Goal: Check status: Check status

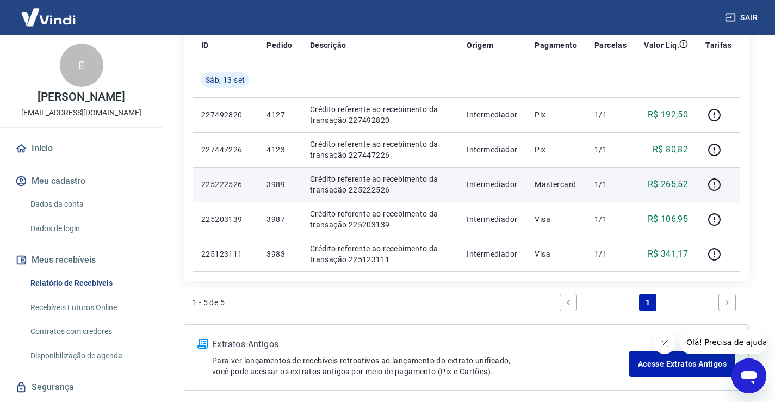
scroll to position [163, 0]
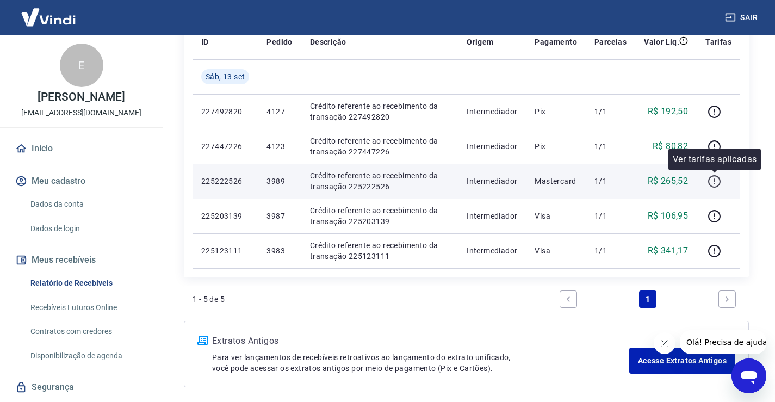
click at [719, 180] on icon "button" at bounding box center [715, 182] width 14 height 14
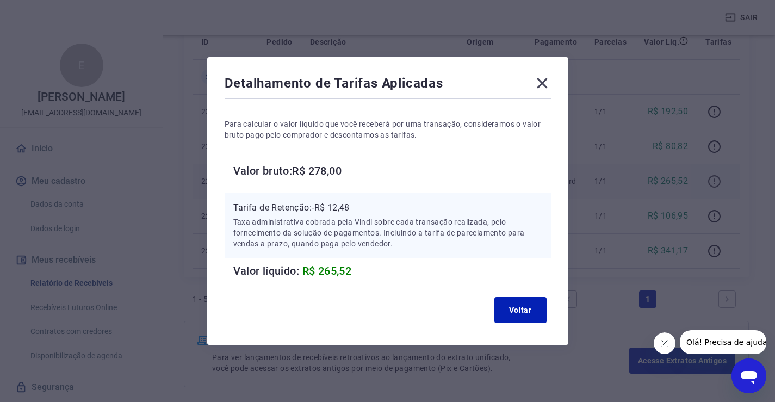
click at [719, 180] on div "Detalhamento de Tarifas Aplicadas Para calcular o valor líquido que você recebe…" at bounding box center [387, 201] width 775 height 402
click at [544, 88] on icon at bounding box center [541, 83] width 17 height 17
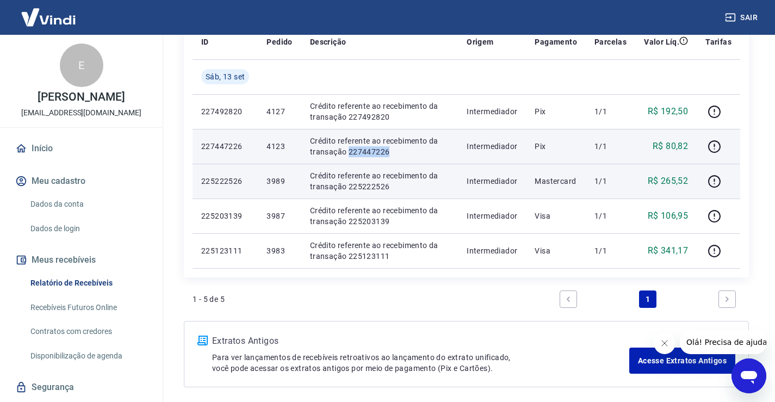
drag, startPoint x: 404, startPoint y: 152, endPoint x: 349, endPoint y: 154, distance: 54.4
click at [349, 154] on p "Crédito referente ao recebimento da transação 227447226" at bounding box center [379, 146] width 139 height 22
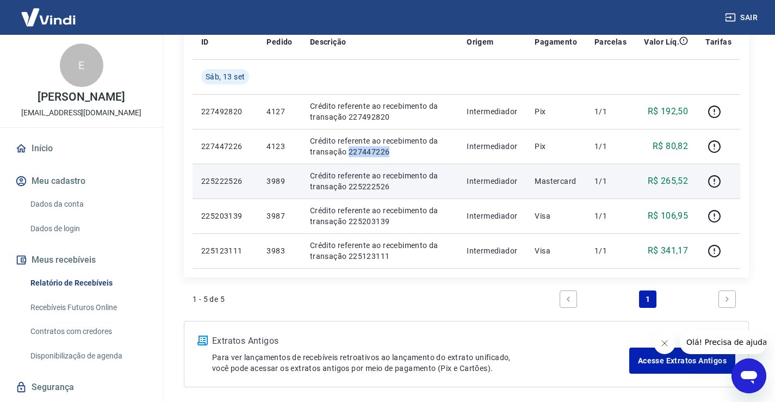
copy p "227447226"
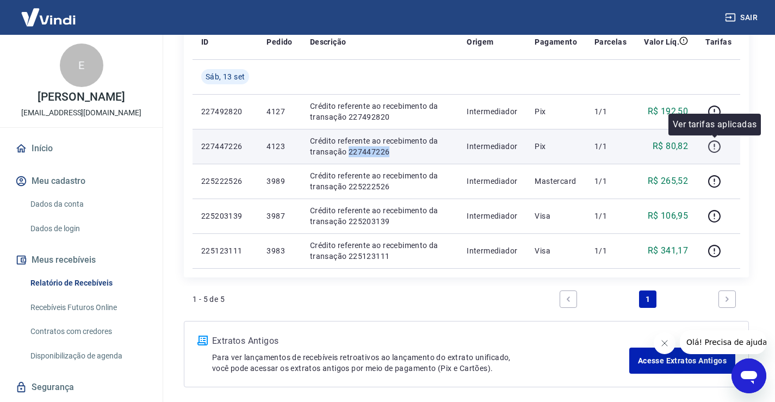
click at [716, 144] on icon "button" at bounding box center [715, 147] width 14 height 14
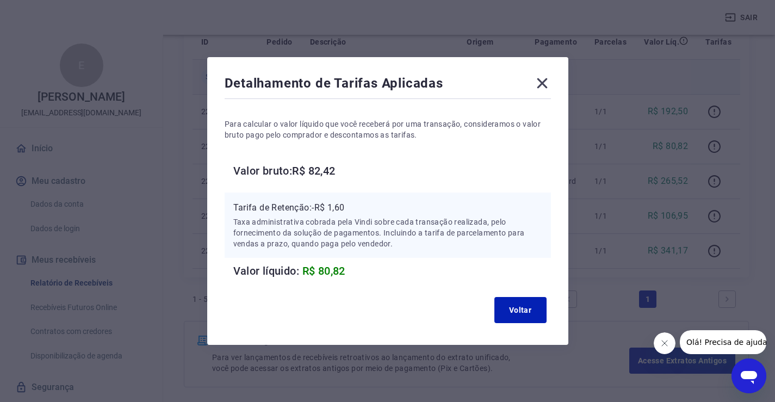
drag, startPoint x: 549, startPoint y: 83, endPoint x: 555, endPoint y: 86, distance: 6.8
click at [549, 83] on icon at bounding box center [541, 83] width 17 height 17
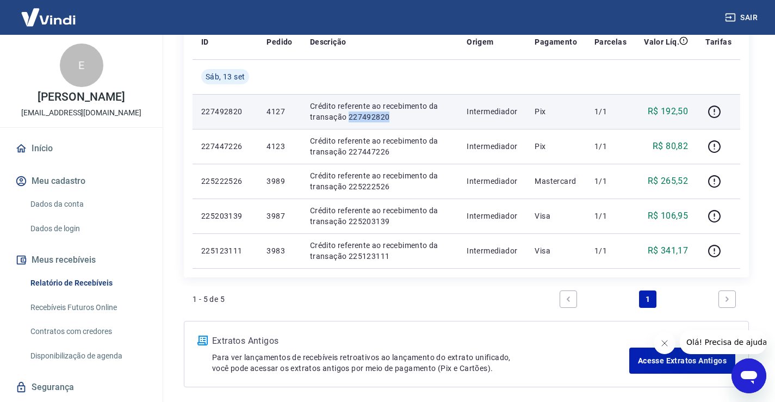
drag, startPoint x: 396, startPoint y: 116, endPoint x: 346, endPoint y: 116, distance: 49.5
click at [346, 116] on p "Crédito referente ao recebimento da transação 227492820" at bounding box center [379, 112] width 139 height 22
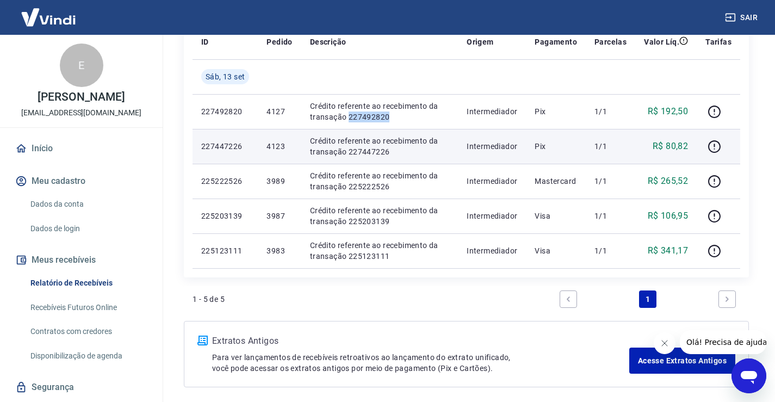
copy p "227492820"
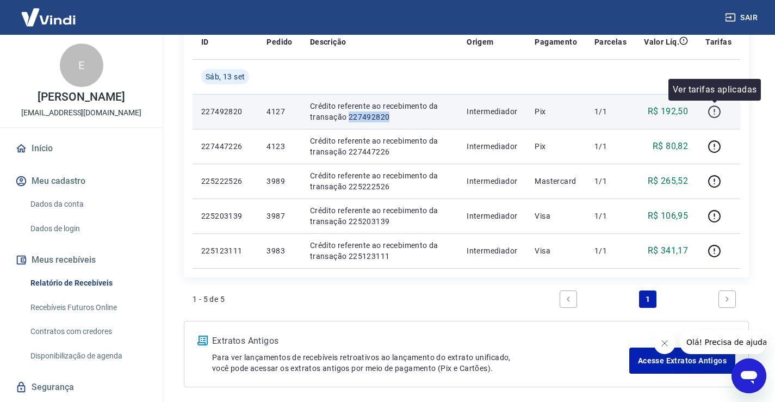
click at [713, 108] on icon "button" at bounding box center [715, 112] width 14 height 14
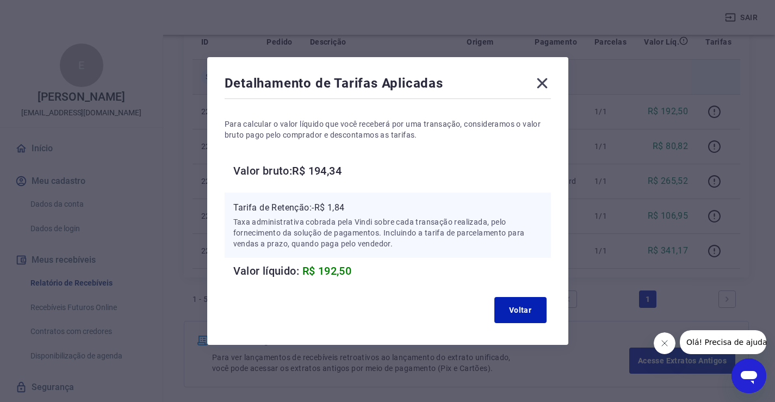
drag, startPoint x: 550, startPoint y: 85, endPoint x: 559, endPoint y: 92, distance: 11.2
click at [550, 85] on icon at bounding box center [541, 83] width 17 height 17
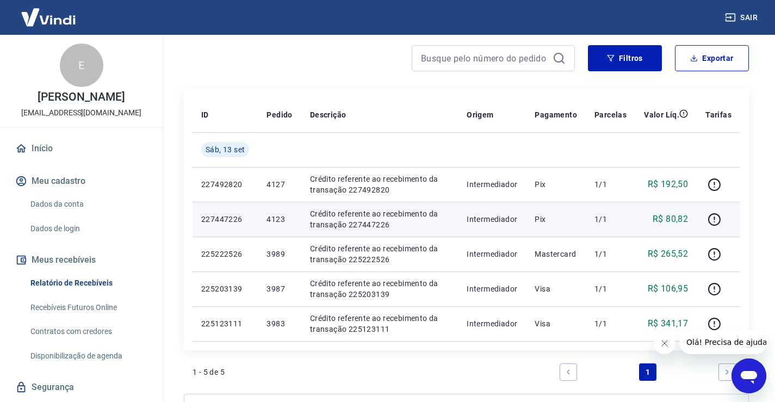
scroll to position [0, 0]
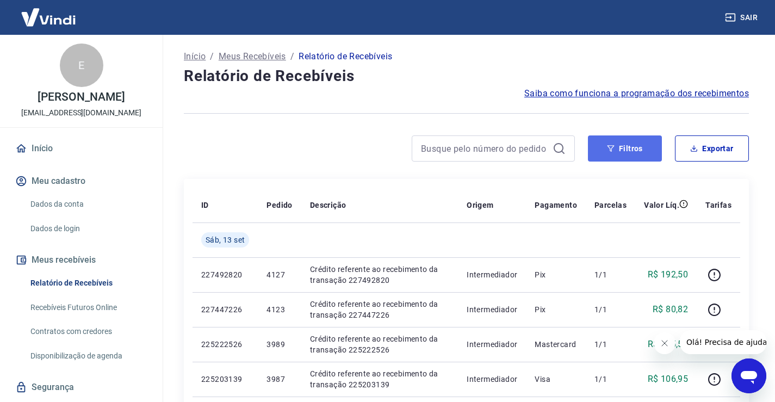
click at [620, 147] on button "Filtros" at bounding box center [625, 148] width 74 height 26
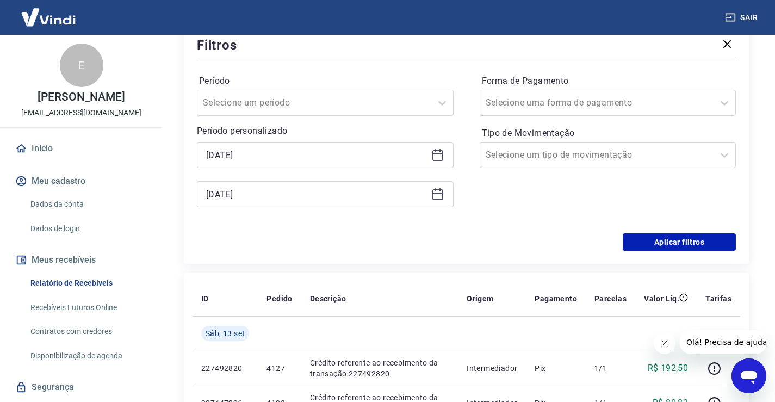
scroll to position [163, 0]
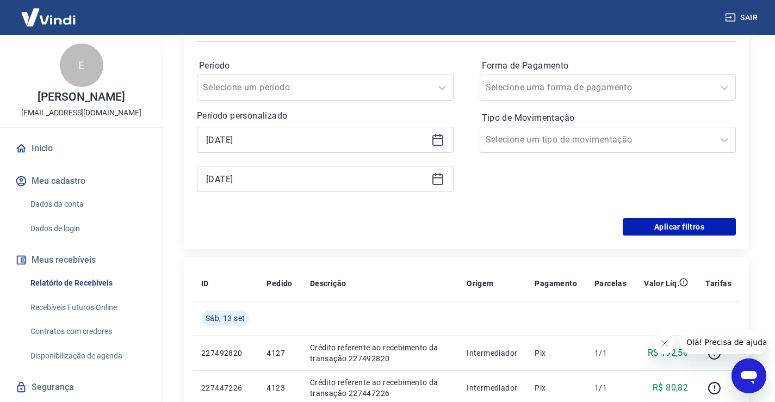
click at [433, 140] on icon at bounding box center [437, 139] width 13 height 13
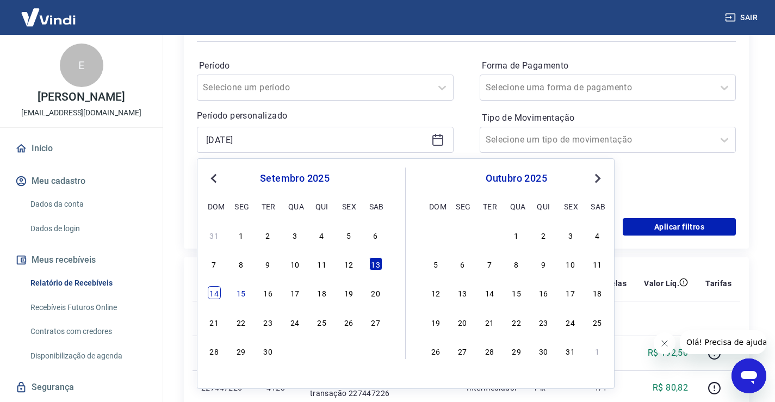
click at [213, 289] on div "14" at bounding box center [214, 292] width 13 height 13
click at [213, 289] on th "ID" at bounding box center [225, 283] width 65 height 35
type input "[DATE]"
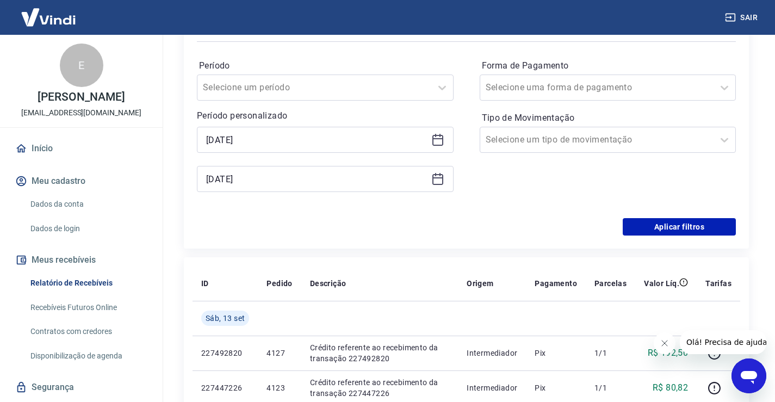
click at [436, 180] on icon at bounding box center [437, 178] width 13 height 13
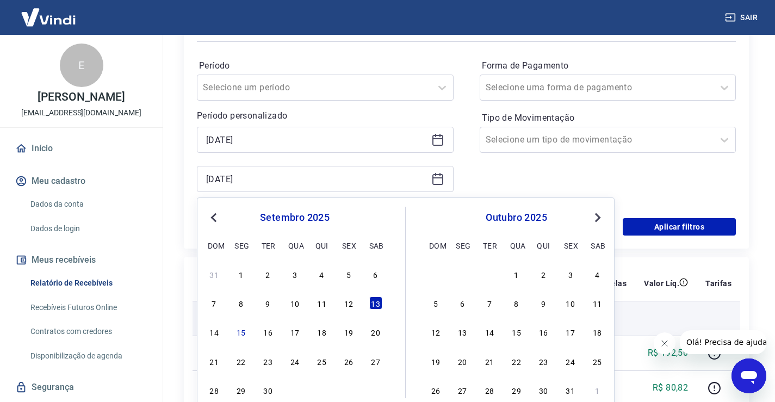
click at [216, 334] on div "14" at bounding box center [214, 331] width 13 height 13
click at [216, 334] on td "Sáb, 13 set" at bounding box center [225, 318] width 65 height 35
type input "[DATE]"
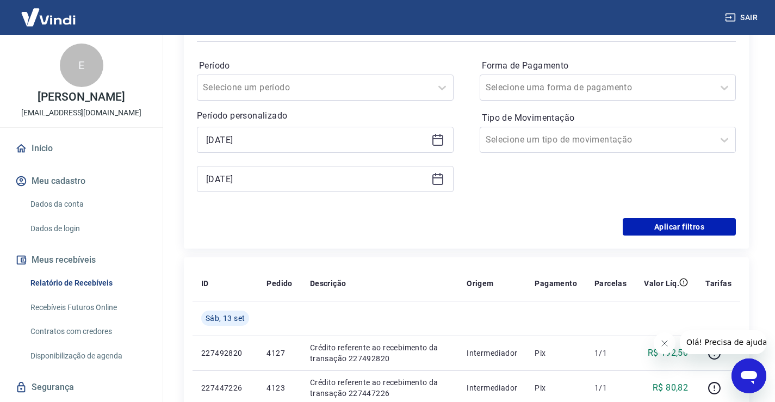
click at [681, 238] on div "Filtros Período Selecione um período Período personalizado Selected date: [DATE…" at bounding box center [466, 127] width 565 height 241
click at [679, 227] on button "Aplicar filtros" at bounding box center [679, 226] width 113 height 17
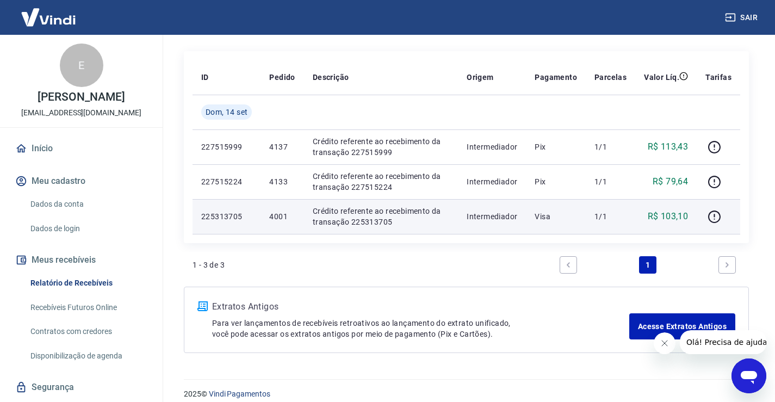
scroll to position [139, 0]
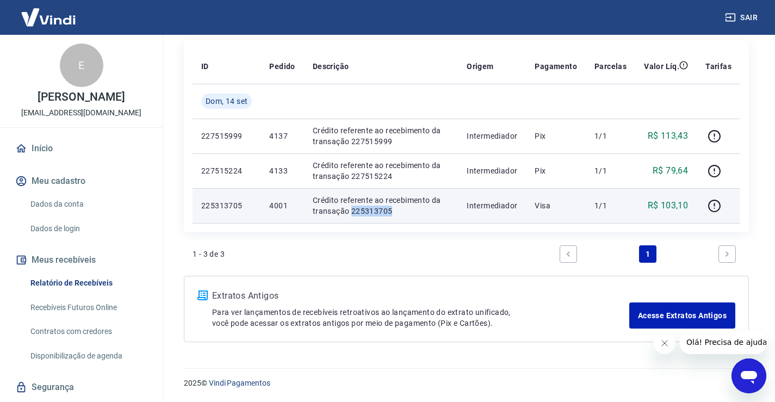
drag, startPoint x: 404, startPoint y: 213, endPoint x: 352, endPoint y: 214, distance: 51.7
click at [352, 214] on p "Crédito referente ao recebimento da transação 225313705" at bounding box center [381, 206] width 136 height 22
copy p "225313705"
click at [723, 203] on button "button" at bounding box center [713, 205] width 17 height 17
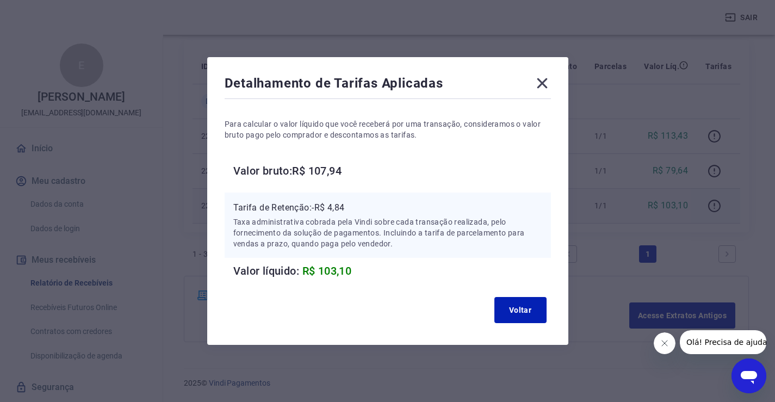
click at [547, 85] on icon at bounding box center [542, 83] width 10 height 10
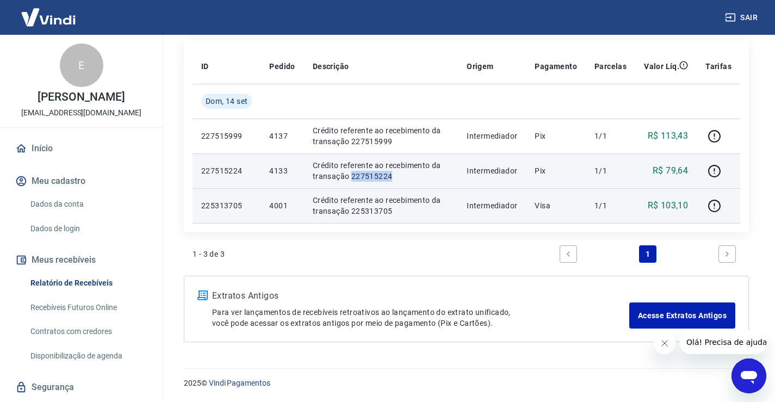
drag, startPoint x: 405, startPoint y: 176, endPoint x: 351, endPoint y: 177, distance: 54.4
click at [351, 177] on p "Crédito referente ao recebimento da transação 227515224" at bounding box center [381, 171] width 136 height 22
copy p "227515224"
drag, startPoint x: 442, startPoint y: 178, endPoint x: 435, endPoint y: 178, distance: 6.5
click at [441, 178] on p "Crédito referente ao recebimento da transação 227515224" at bounding box center [381, 171] width 136 height 22
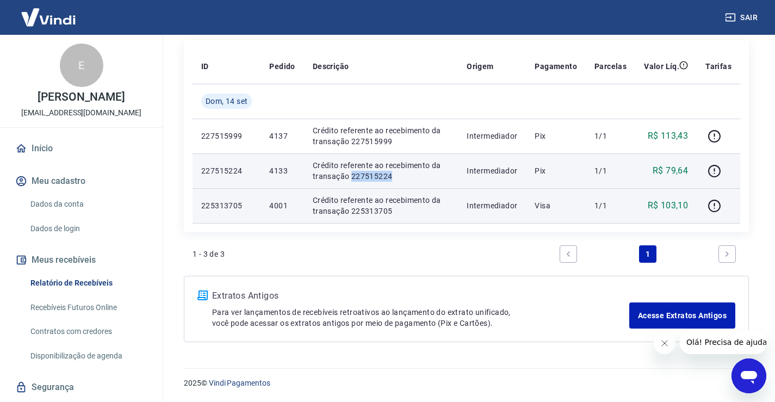
click at [395, 173] on p "Crédito referente ao recebimento da transação 227515224" at bounding box center [381, 171] width 136 height 22
drag, startPoint x: 394, startPoint y: 175, endPoint x: 350, endPoint y: 178, distance: 44.7
click at [350, 178] on p "Crédito referente ao recebimento da transação 227515224" at bounding box center [381, 171] width 136 height 22
copy p "227515224"
click at [717, 169] on icon "button" at bounding box center [715, 171] width 14 height 14
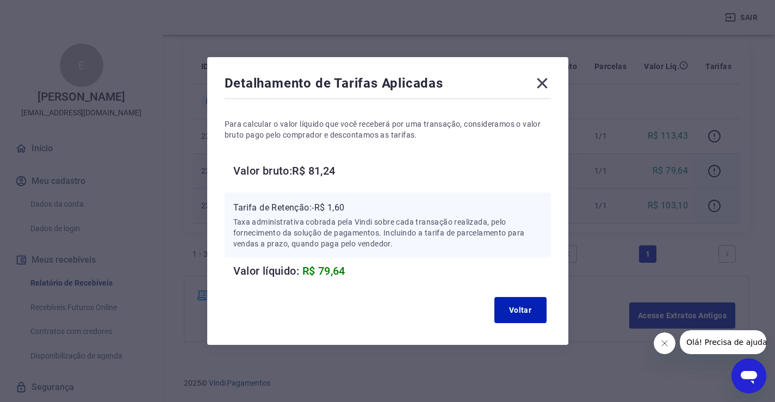
click at [550, 83] on icon at bounding box center [541, 83] width 17 height 17
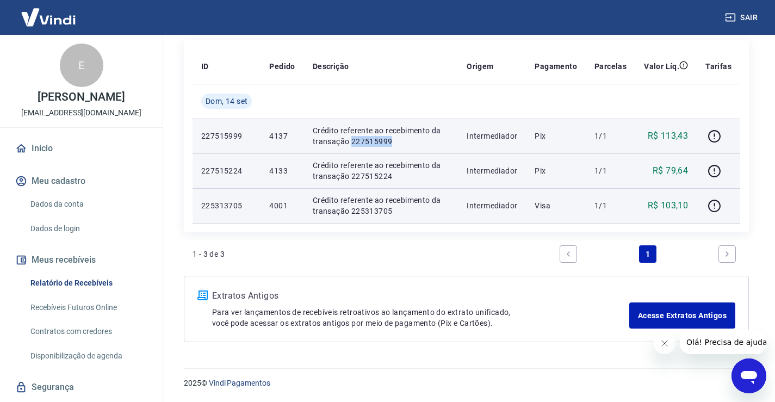
drag, startPoint x: 399, startPoint y: 143, endPoint x: 352, endPoint y: 140, distance: 46.3
click at [352, 140] on p "Crédito referente ao recebimento da transação 227515999" at bounding box center [381, 136] width 136 height 22
copy p "227515999"
click at [711, 138] on icon "button" at bounding box center [715, 136] width 14 height 14
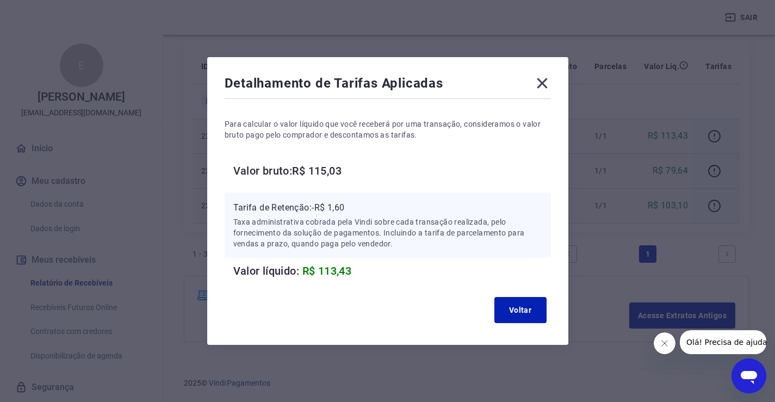
click at [548, 83] on icon at bounding box center [541, 83] width 17 height 17
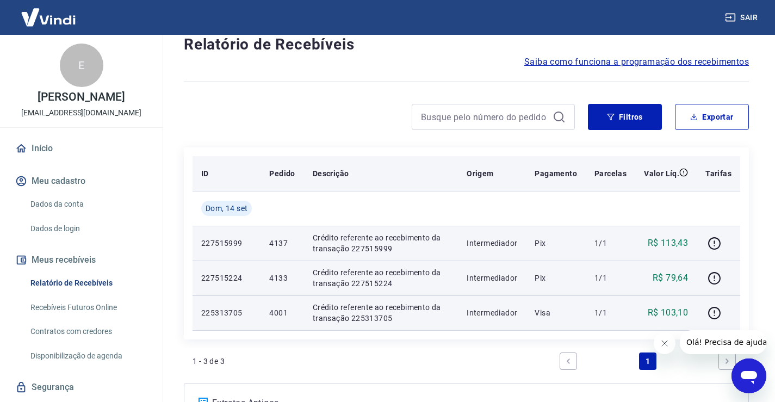
scroll to position [30, 0]
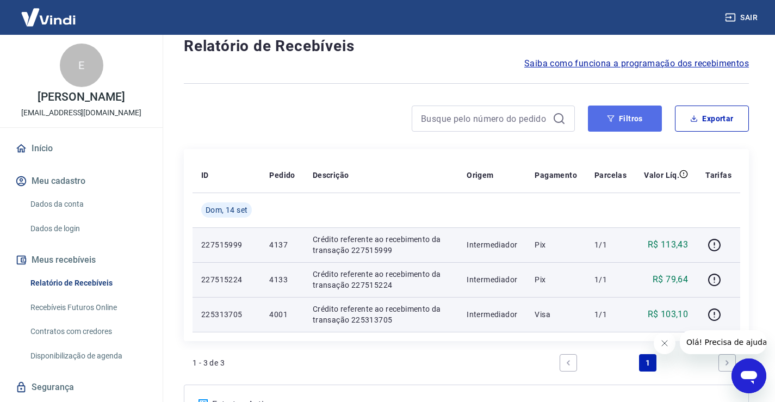
click at [631, 122] on button "Filtros" at bounding box center [625, 119] width 74 height 26
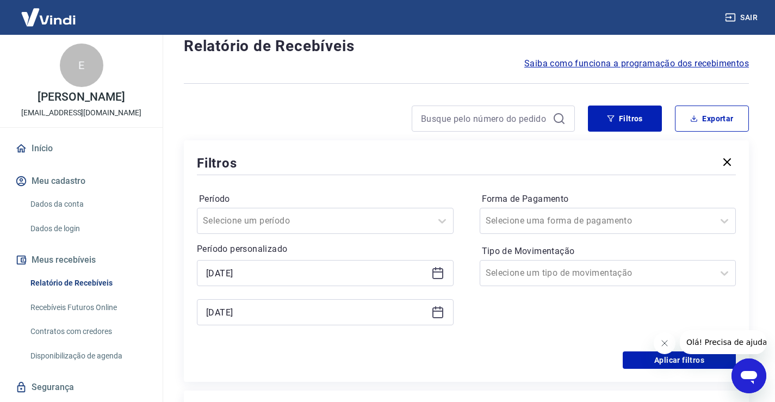
click at [438, 276] on icon at bounding box center [437, 272] width 13 height 13
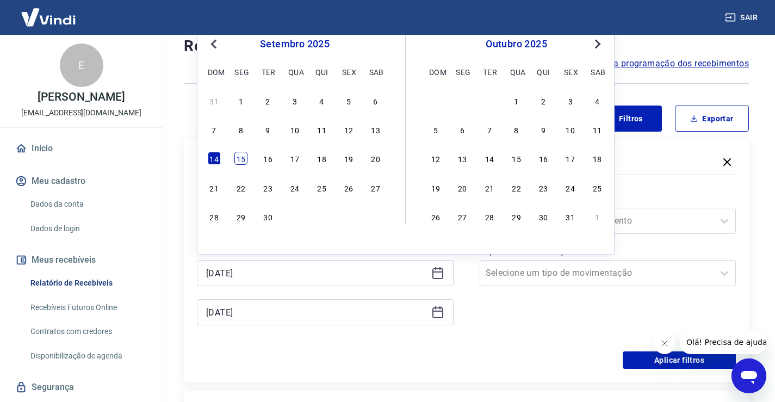
click at [246, 159] on div "15" at bounding box center [240, 158] width 13 height 13
type input "[DATE]"
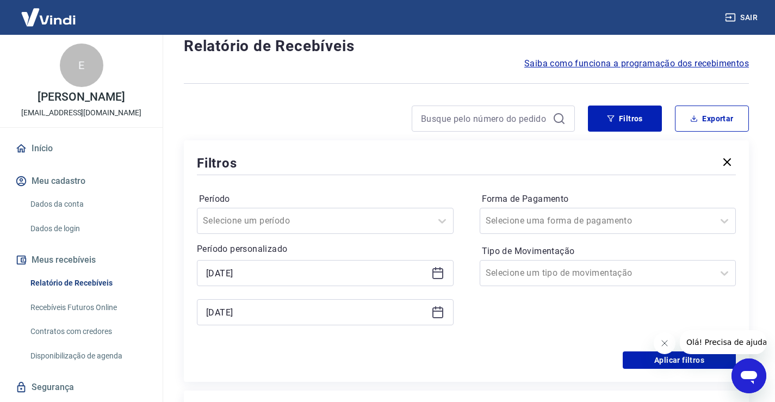
click at [246, 159] on div "Filtros" at bounding box center [466, 162] width 539 height 19
click at [438, 313] on icon at bounding box center [437, 312] width 13 height 13
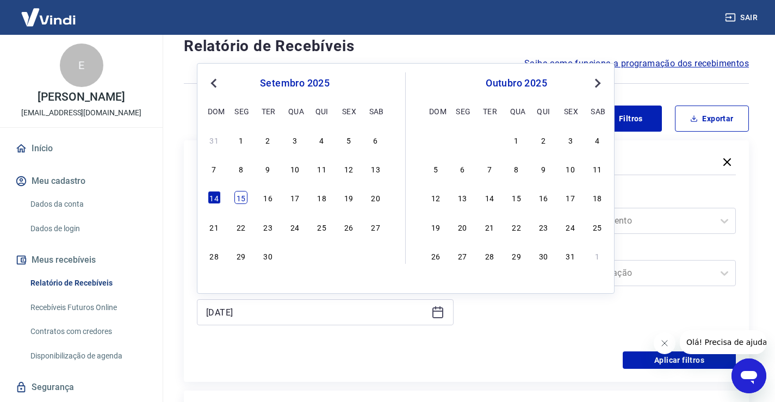
click at [240, 196] on div "15" at bounding box center [240, 197] width 13 height 13
type input "[DATE]"
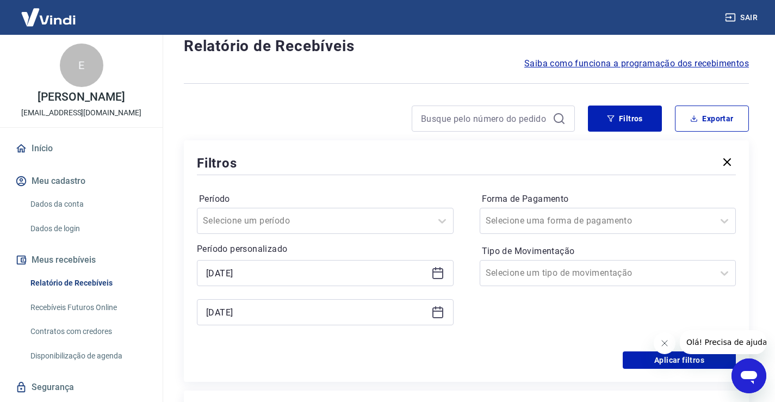
click at [240, 196] on label "Período" at bounding box center [325, 199] width 252 height 13
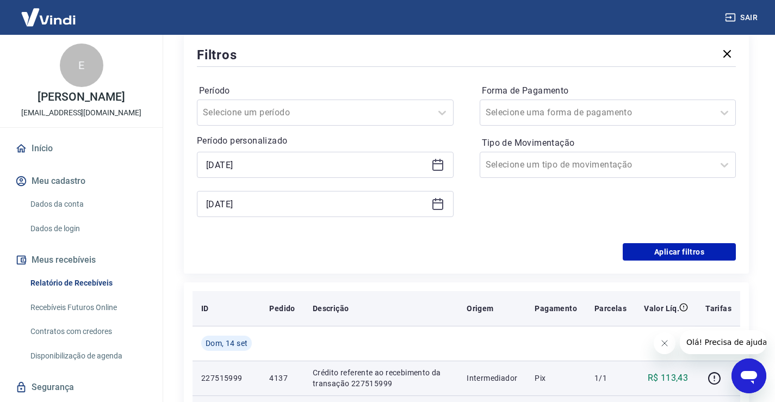
scroll to position [139, 0]
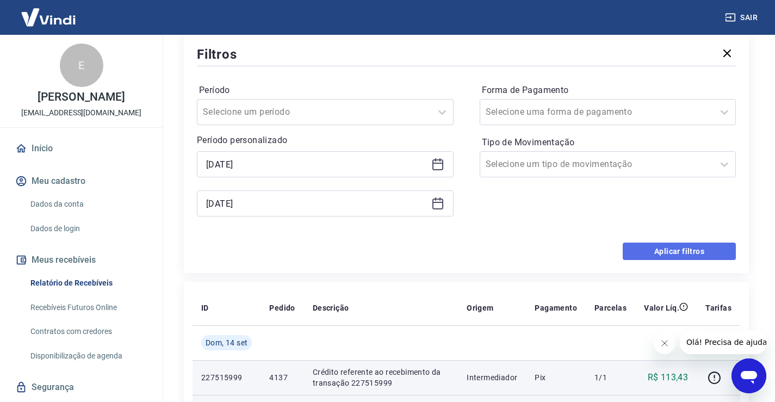
click at [641, 256] on button "Aplicar filtros" at bounding box center [679, 251] width 113 height 17
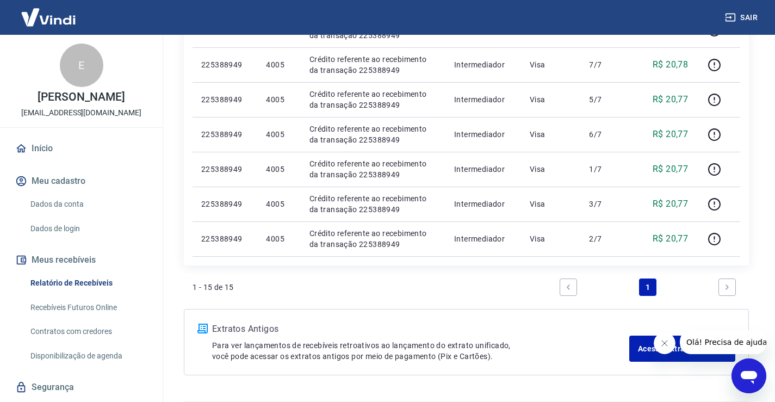
scroll to position [556, 0]
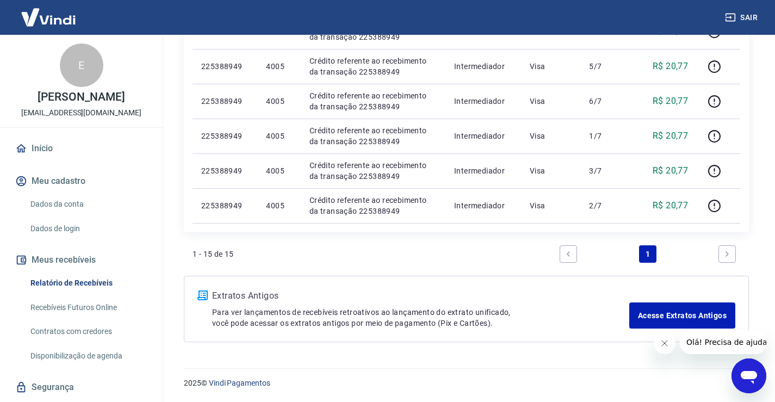
click at [725, 256] on icon "Next page" at bounding box center [727, 254] width 8 height 8
click at [725, 255] on icon "Next page" at bounding box center [727, 254] width 8 height 8
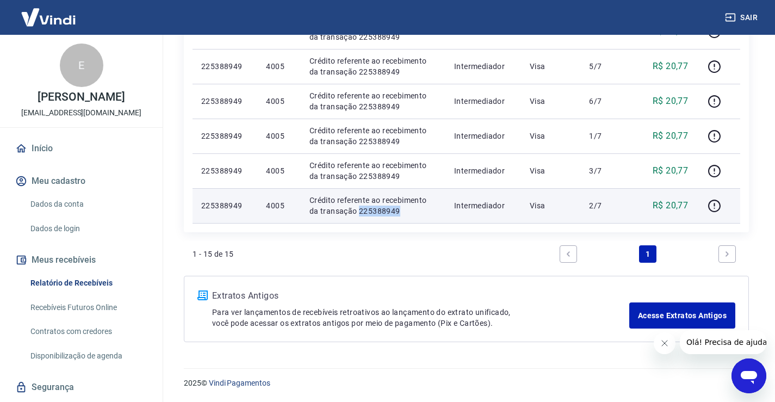
drag, startPoint x: 406, startPoint y: 213, endPoint x: 348, endPoint y: 215, distance: 57.7
click at [348, 215] on p "Crédito referente ao recebimento da transação 225388949" at bounding box center [372, 206] width 127 height 22
copy p "225388949"
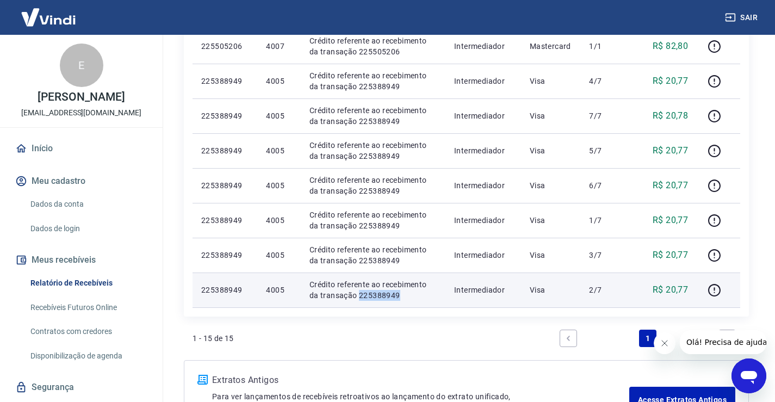
scroll to position [448, 0]
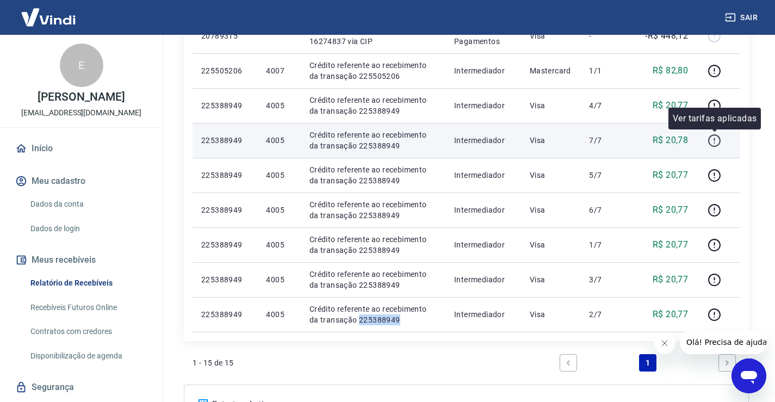
click at [715, 140] on icon "button" at bounding box center [713, 139] width 1 height 3
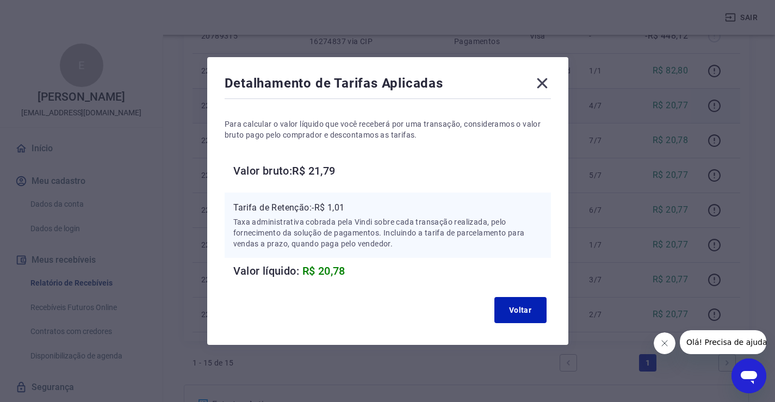
drag, startPoint x: 543, startPoint y: 83, endPoint x: 560, endPoint y: 96, distance: 21.8
click at [543, 83] on icon at bounding box center [541, 83] width 17 height 17
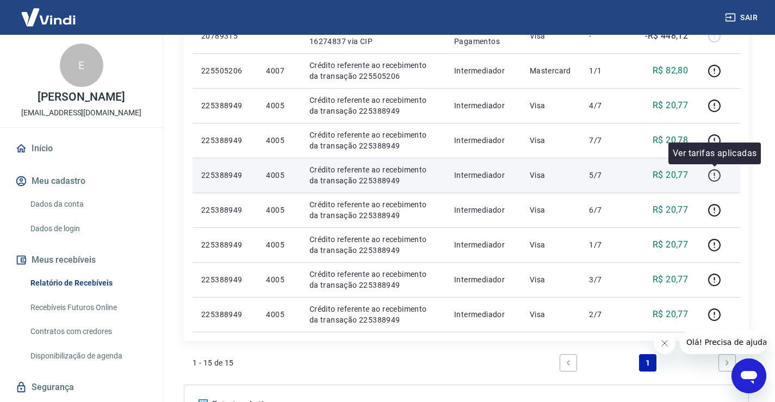
click at [713, 175] on icon "button" at bounding box center [715, 176] width 14 height 14
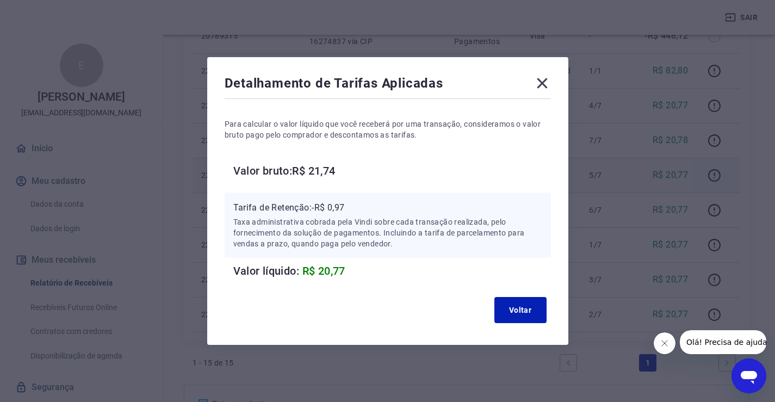
click at [548, 80] on icon at bounding box center [541, 83] width 17 height 17
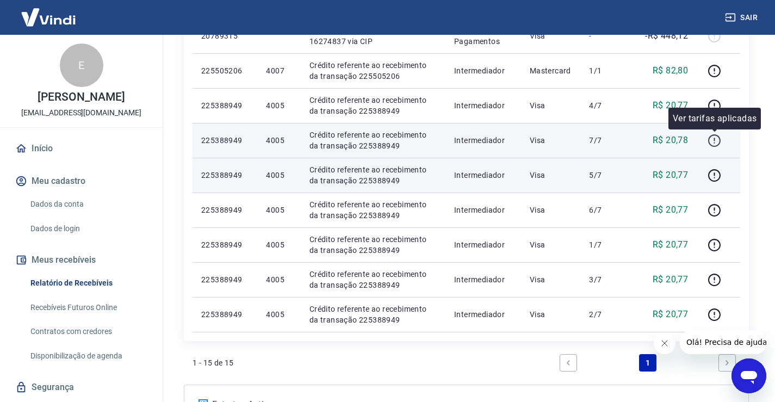
click at [715, 139] on icon "button" at bounding box center [713, 139] width 1 height 3
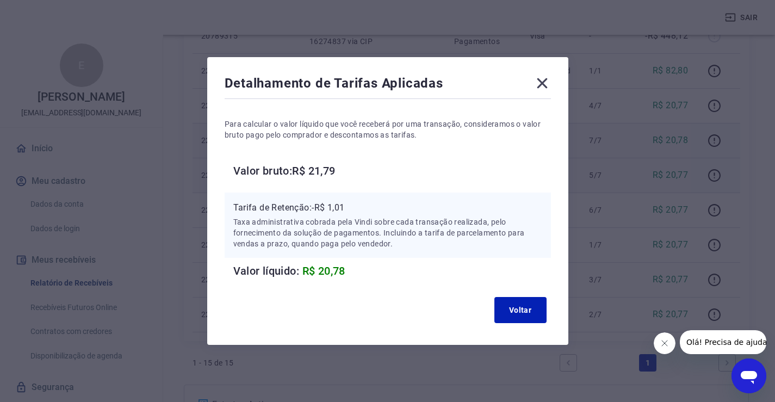
click at [544, 78] on icon at bounding box center [541, 83] width 17 height 17
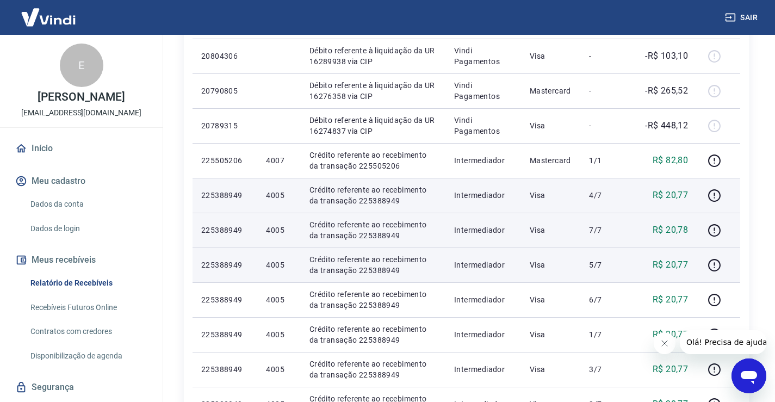
scroll to position [339, 0]
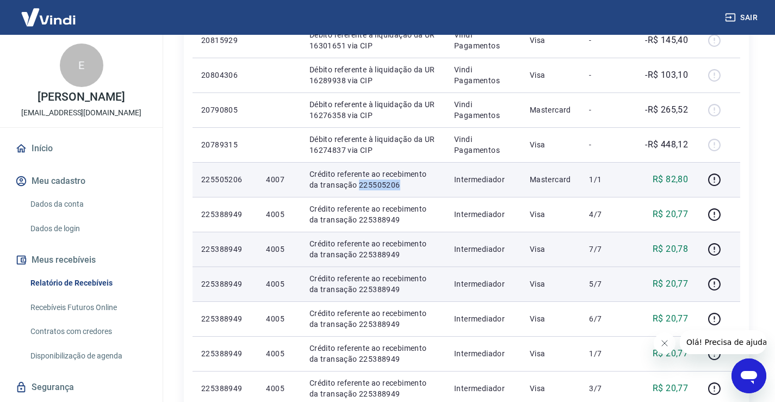
drag, startPoint x: 392, startPoint y: 185, endPoint x: 348, endPoint y: 184, distance: 44.1
click at [348, 184] on p "Crédito referente ao recebimento da transação 225505206" at bounding box center [372, 180] width 127 height 22
copy p "225505206"
click at [708, 177] on button "button" at bounding box center [713, 179] width 17 height 17
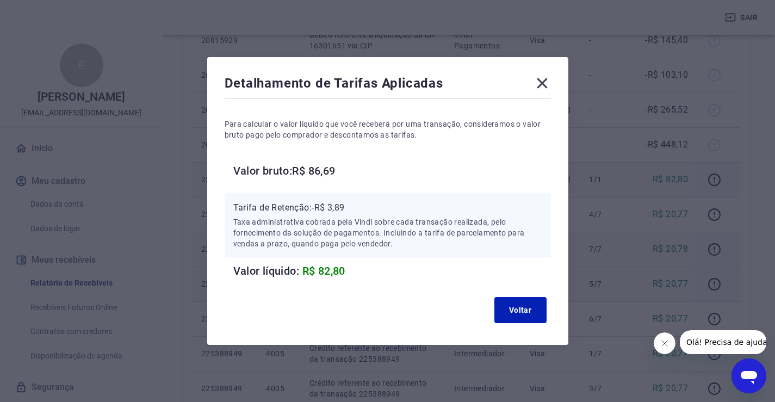
click at [547, 79] on icon at bounding box center [542, 83] width 10 height 10
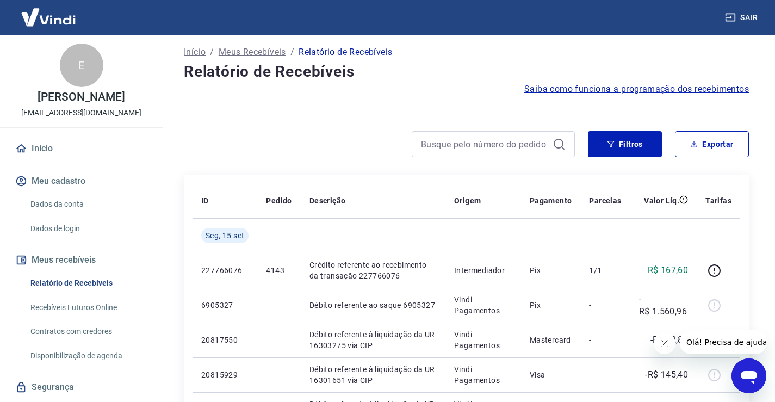
scroll to position [0, 0]
